Goal: Information Seeking & Learning: Learn about a topic

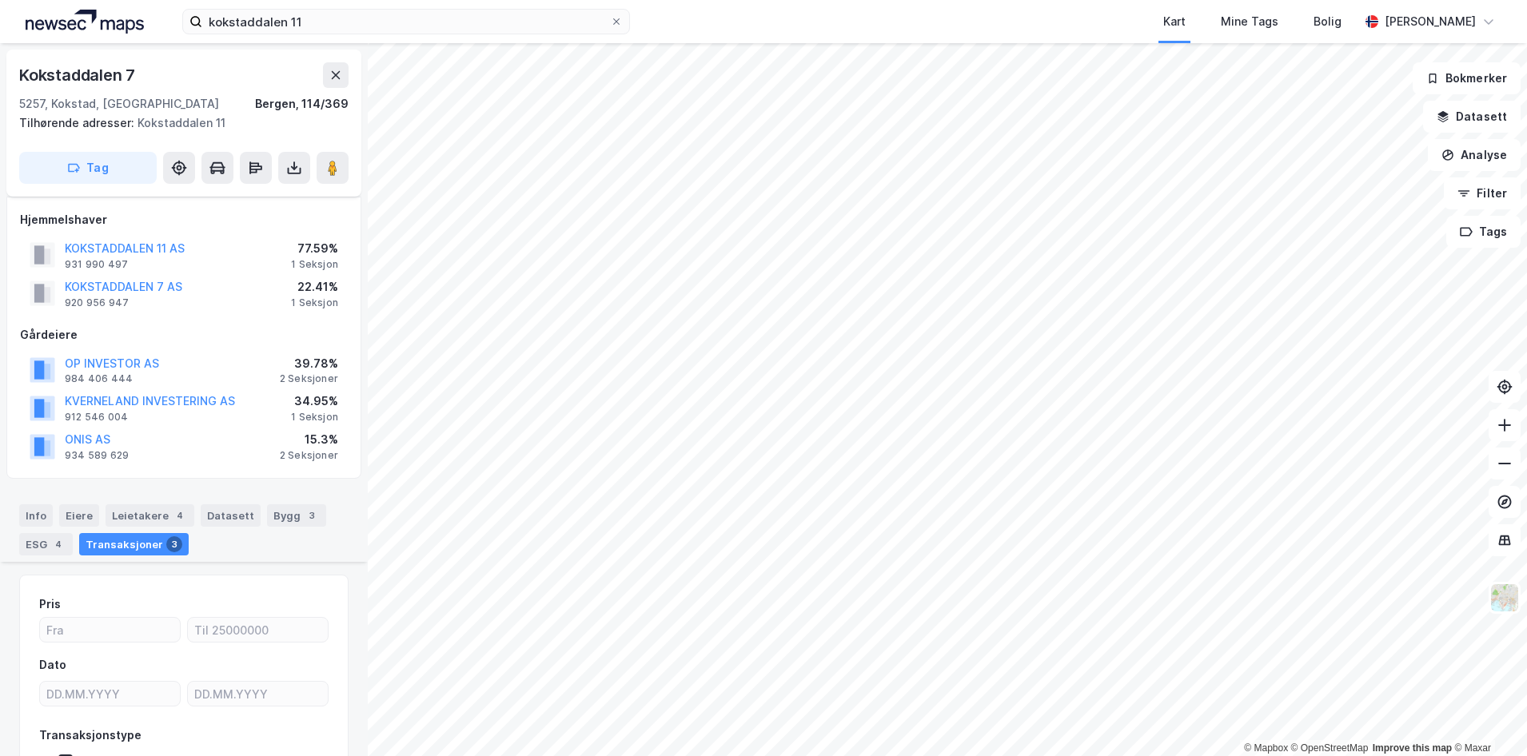
scroll to position [628, 0]
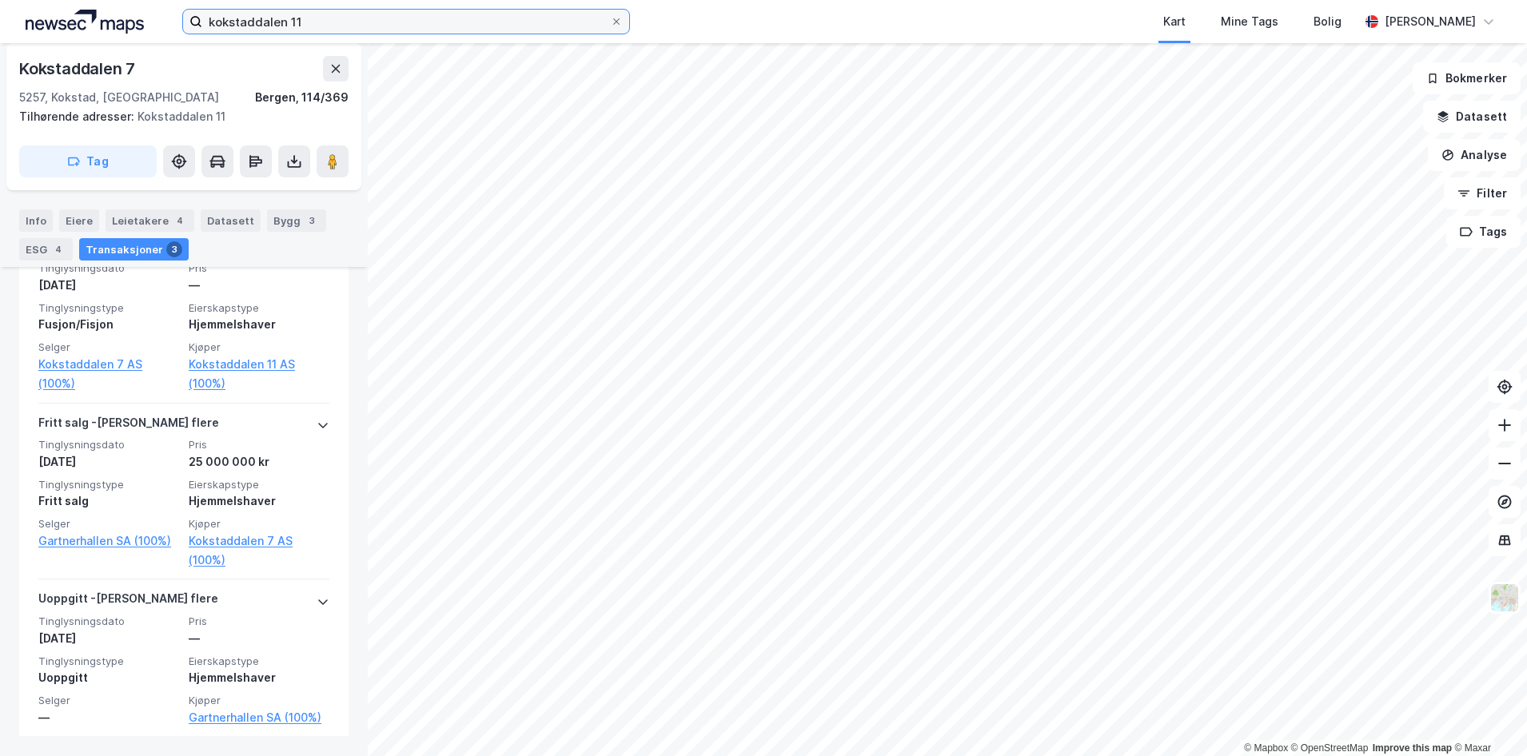
click at [294, 27] on input "kokstaddalen 11" at bounding box center [406, 22] width 408 height 24
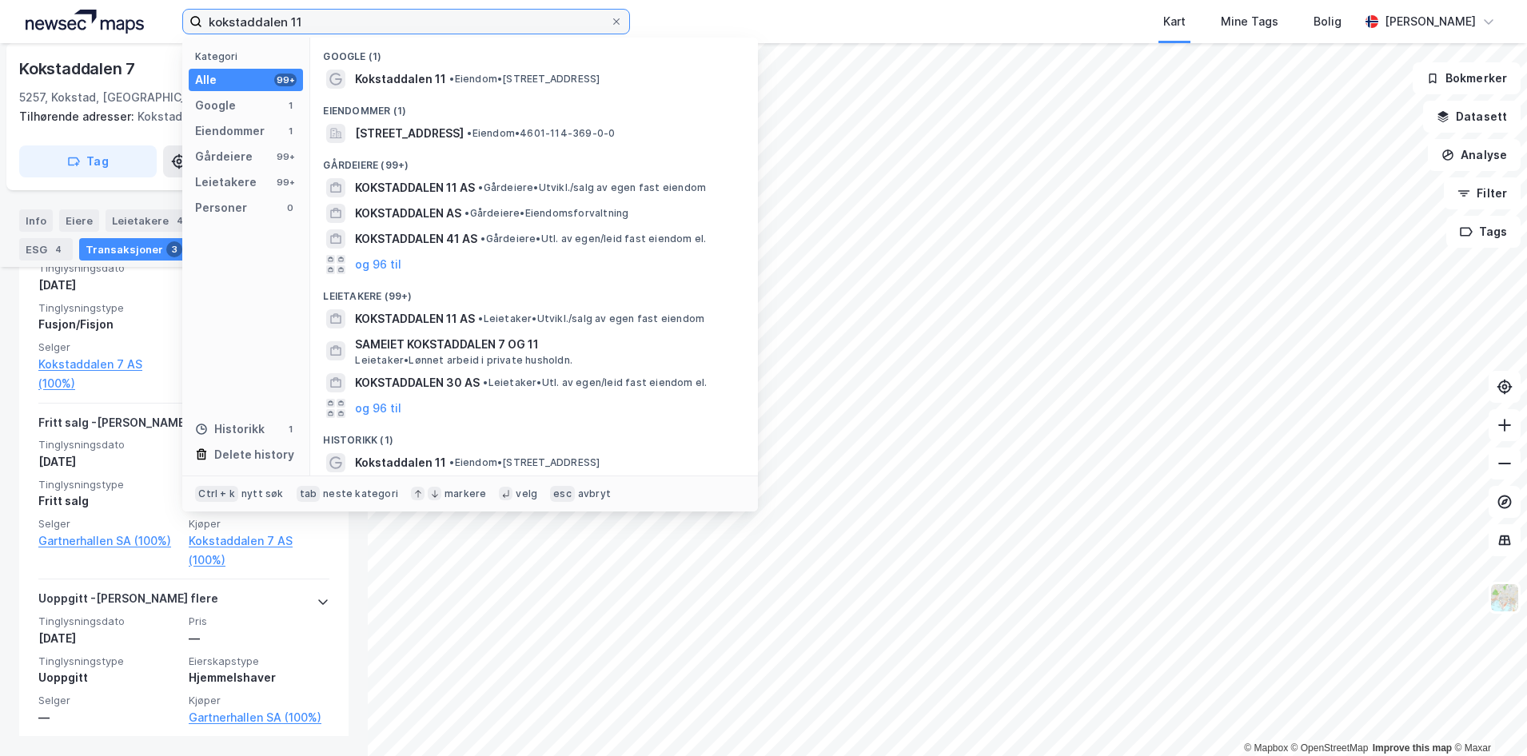
click at [294, 27] on input "kokstaddalen 11" at bounding box center [406, 22] width 408 height 24
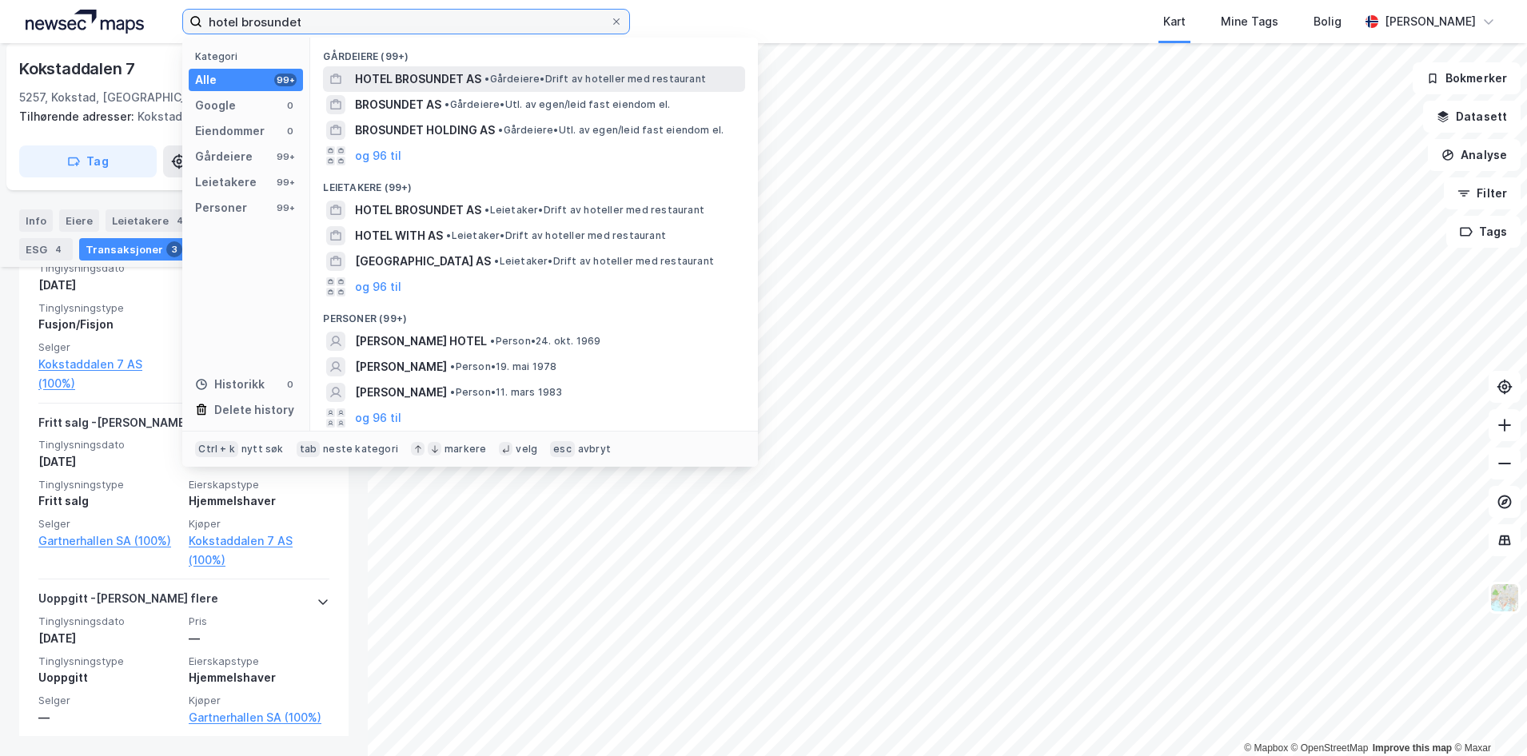
type input "hotel brosundet"
click at [387, 88] on span "HOTEL BROSUNDET AS" at bounding box center [418, 79] width 126 height 19
